Goal: Find specific page/section: Find specific page/section

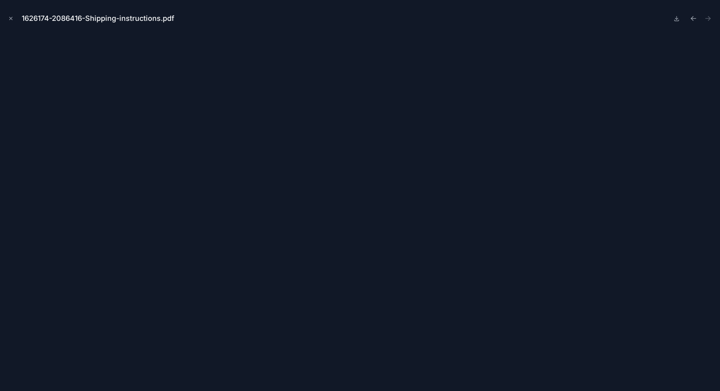
click at [11, 19] on icon "Close modal" at bounding box center [11, 19] width 6 height 6
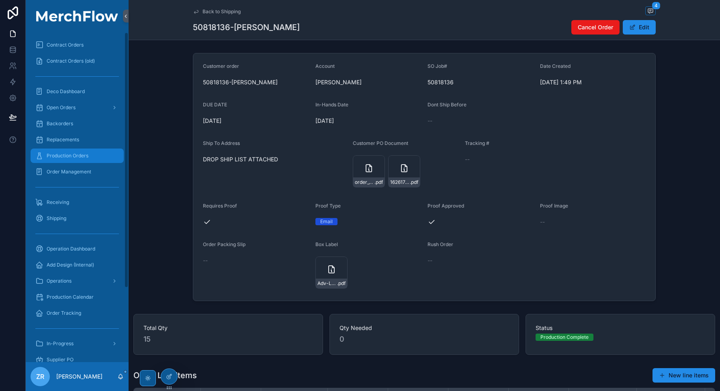
click at [82, 155] on span "Production Orders" at bounding box center [68, 156] width 42 height 6
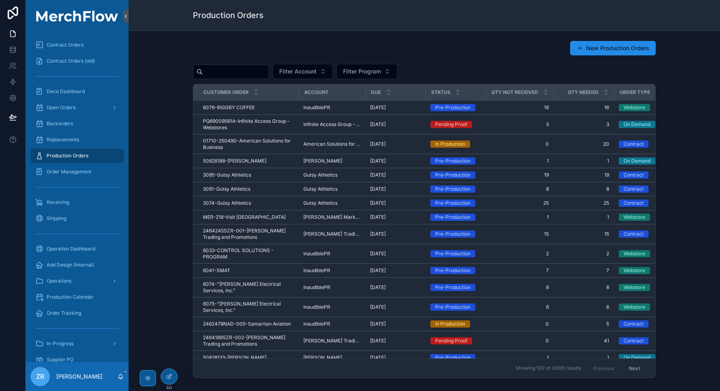
click at [245, 70] on input "scrollable content" at bounding box center [236, 71] width 66 height 11
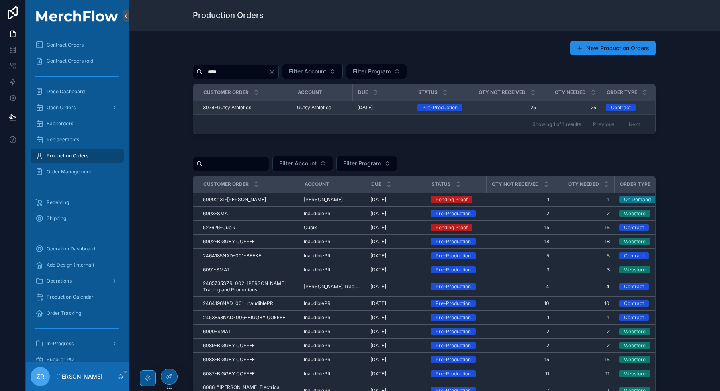
type input "****"
click at [231, 108] on span "3074-Gutsy Athletics" at bounding box center [227, 107] width 48 height 6
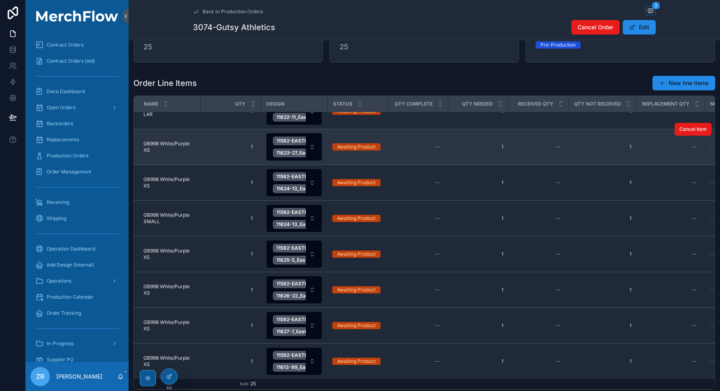
scroll to position [328, 0]
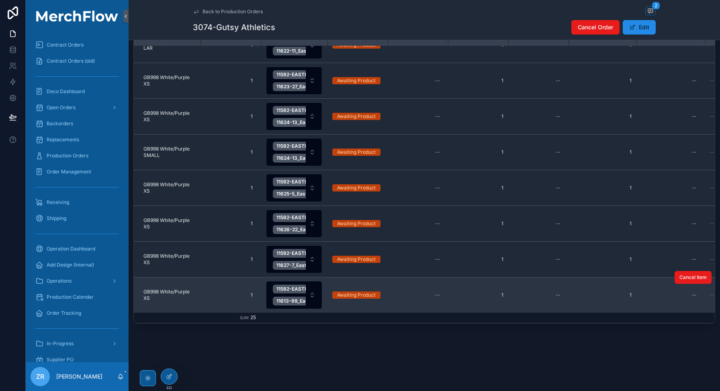
click at [174, 296] on span "GB998 White/Purple XS" at bounding box center [169, 295] width 52 height 13
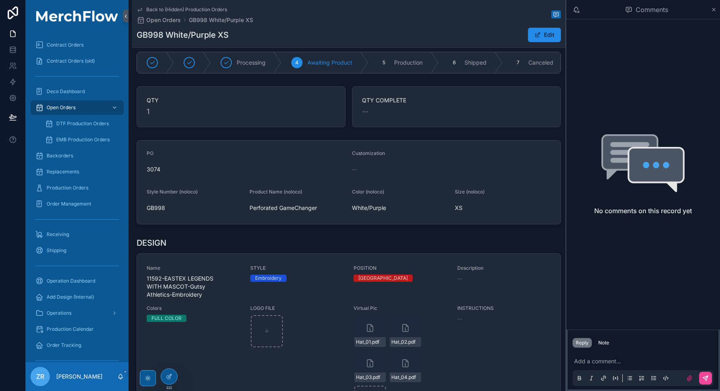
scroll to position [12, 0]
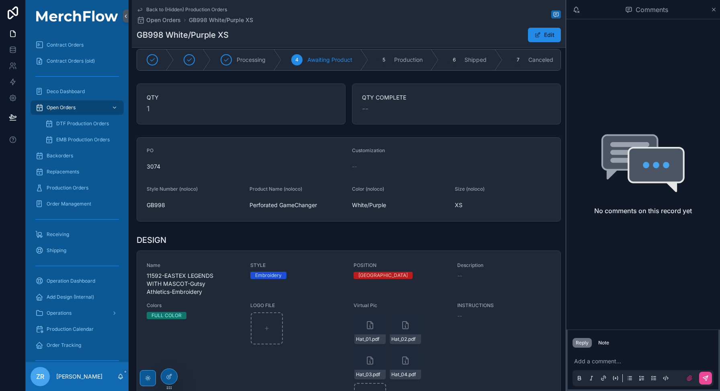
click at [154, 169] on span "3074" at bounding box center [246, 167] width 199 height 8
copy span "3074"
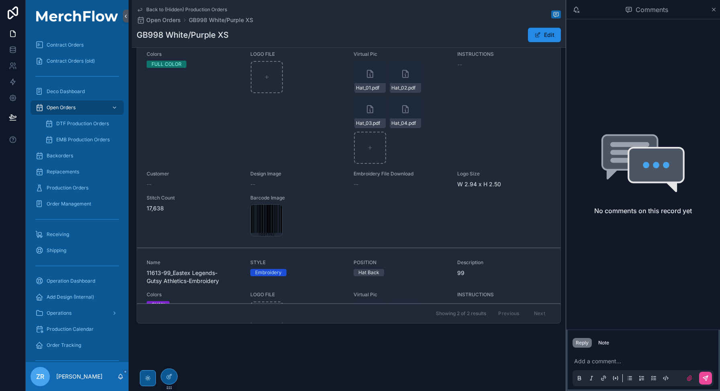
scroll to position [0, 0]
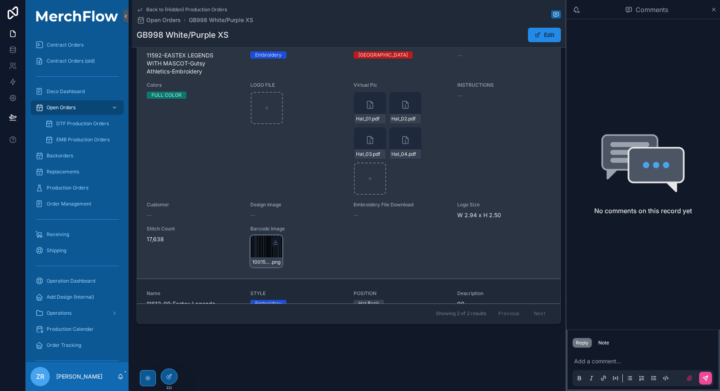
click at [268, 247] on div "1001592 .png" at bounding box center [266, 251] width 32 height 32
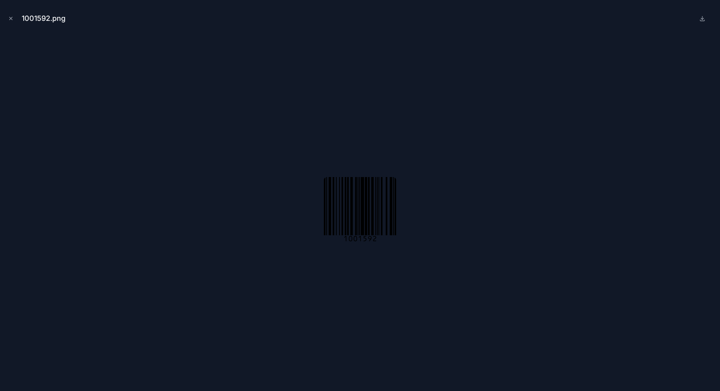
click at [332, 290] on div at bounding box center [359, 209] width 707 height 351
click at [386, 292] on div at bounding box center [359, 209] width 707 height 351
click at [12, 19] on icon "Close modal" at bounding box center [11, 18] width 3 height 3
